Goal: Ask a question

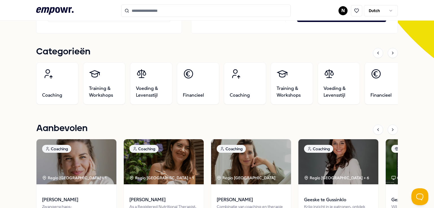
scroll to position [156, 0]
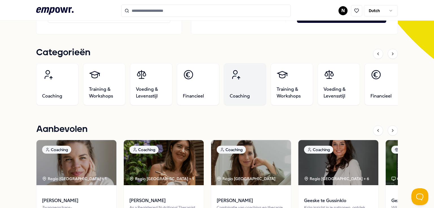
click at [242, 79] on link "Coaching" at bounding box center [245, 84] width 42 height 42
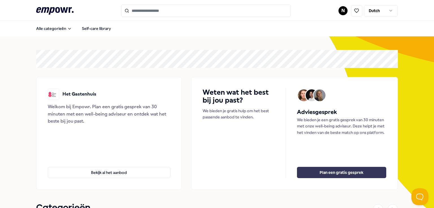
click at [351, 174] on button "Plan een gratis gesprek" at bounding box center [341, 172] width 89 height 11
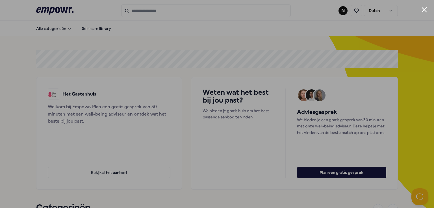
click at [388, 101] on div at bounding box center [217, 104] width 434 height 208
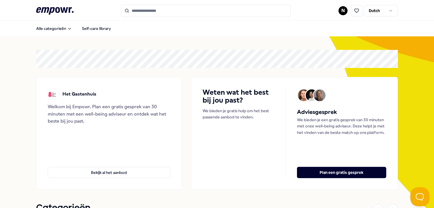
click at [419, 200] on button "Open Beacon popover" at bounding box center [418, 196] width 17 height 17
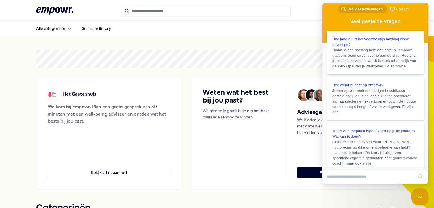
click at [338, 176] on input "Search Doc articles" at bounding box center [369, 177] width 87 height 12
type input "**********"
click at [420, 176] on button "search" at bounding box center [420, 176] width 9 height 9
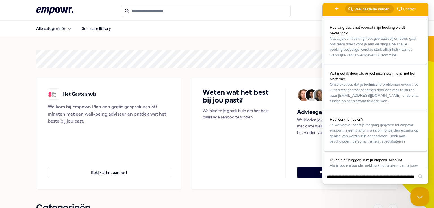
click at [418, 193] on button "Close Beacon popover" at bounding box center [418, 196] width 17 height 17
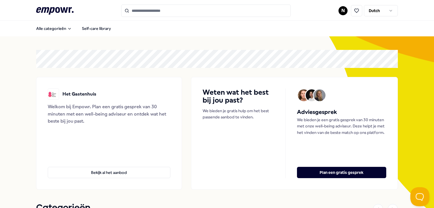
click at [419, 196] on button "Open Beacon popover" at bounding box center [418, 196] width 17 height 17
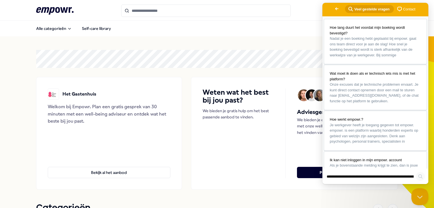
click at [422, 176] on button "search" at bounding box center [420, 176] width 9 height 9
click at [396, 8] on span "chat-square" at bounding box center [399, 9] width 7 height 7
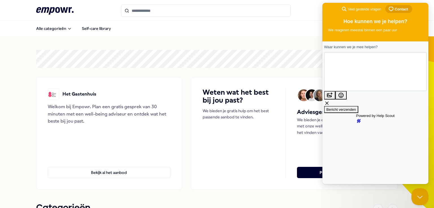
type textarea "**********"
click at [356, 108] on span "Bericht verzenden" at bounding box center [341, 110] width 30 height 4
